Goal: Information Seeking & Learning: Learn about a topic

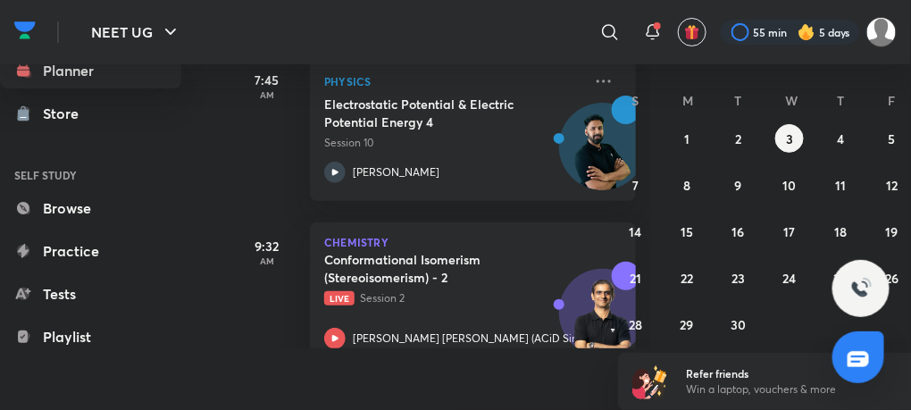
scroll to position [266, 0]
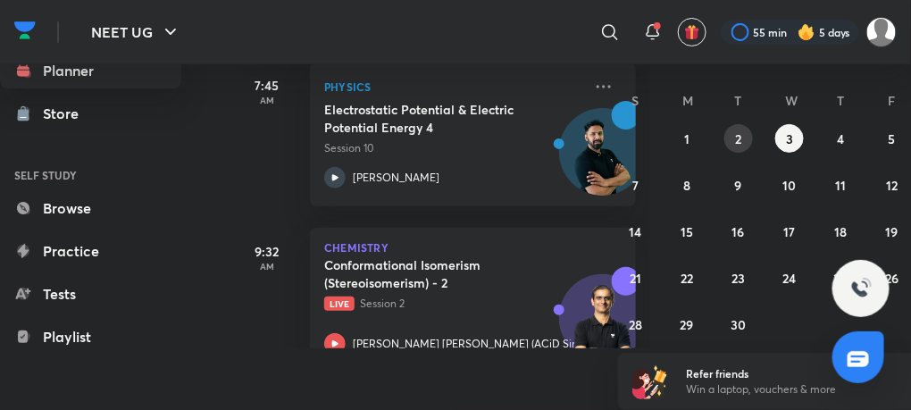
click at [744, 136] on button "2" at bounding box center [738, 138] width 29 height 29
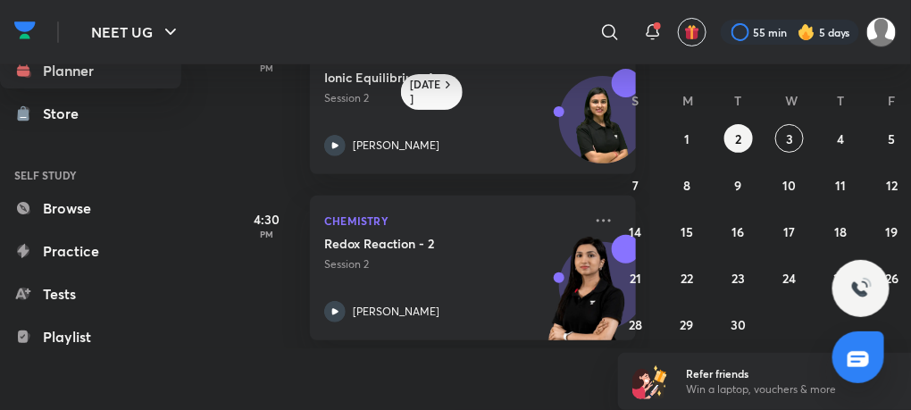
scroll to position [304, 0]
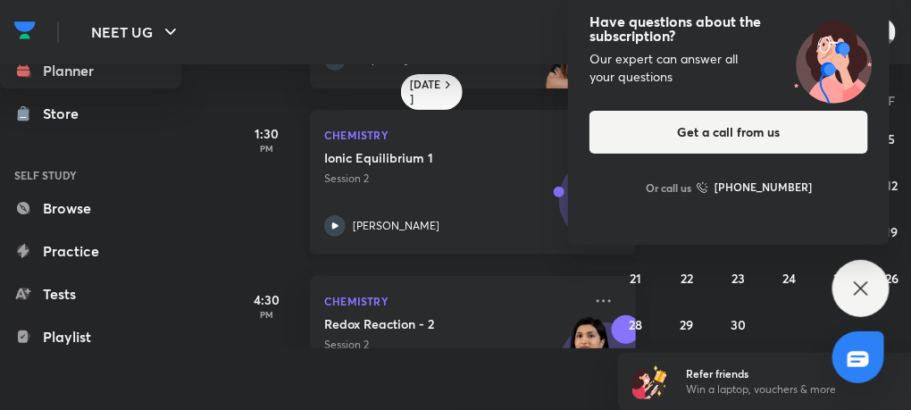
click at [327, 224] on icon at bounding box center [334, 225] width 21 height 21
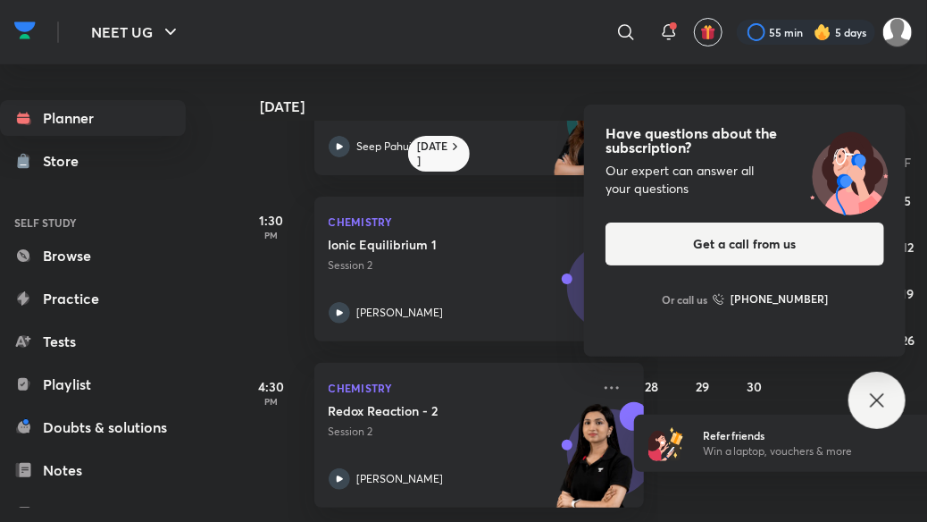
scroll to position [291, 0]
